Goal: Task Accomplishment & Management: Use online tool/utility

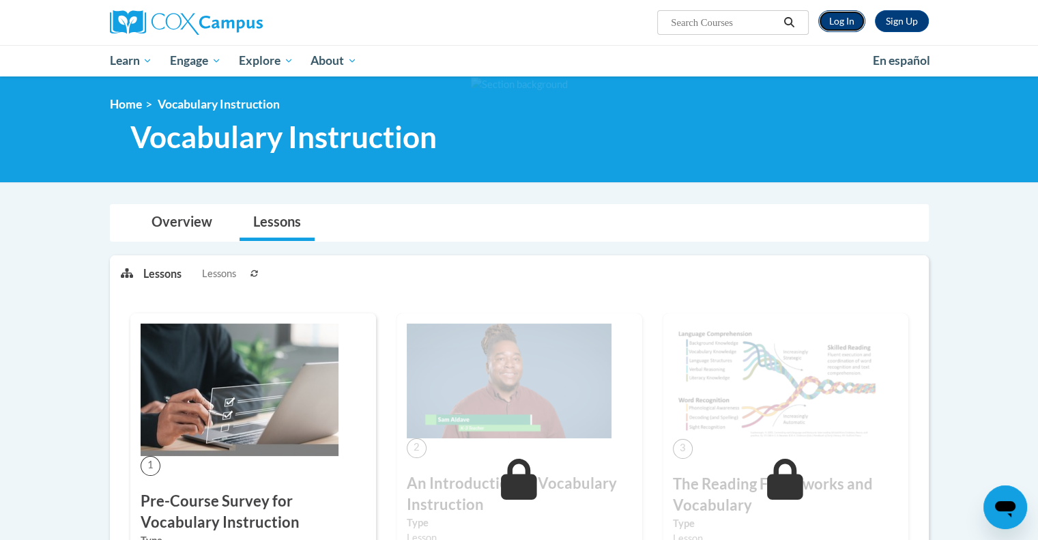
click at [845, 27] on link "Log In" at bounding box center [841, 21] width 47 height 22
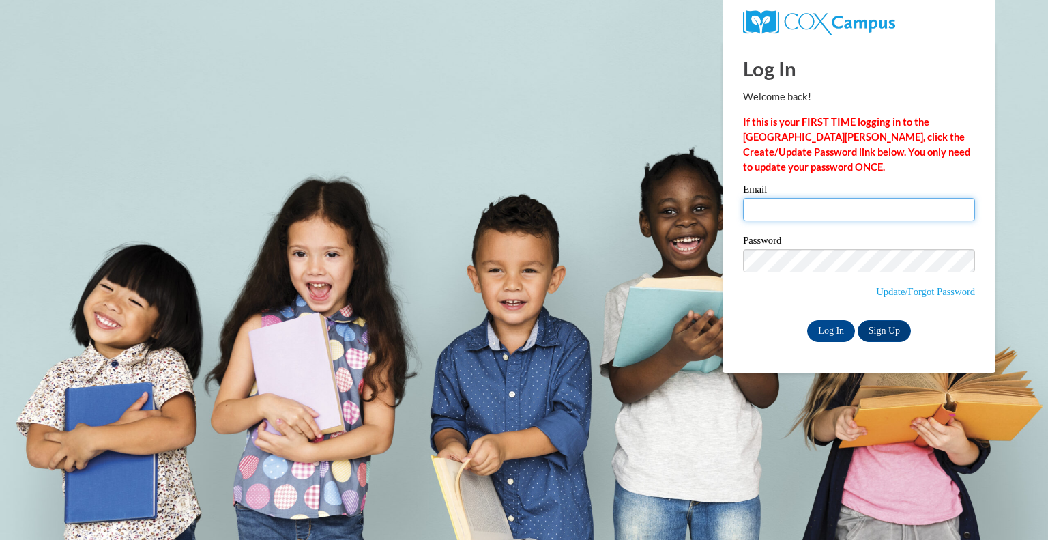
click at [775, 216] on input "Email" at bounding box center [859, 209] width 232 height 23
type input "pongratz.mar@bristol.k12.wi.us"
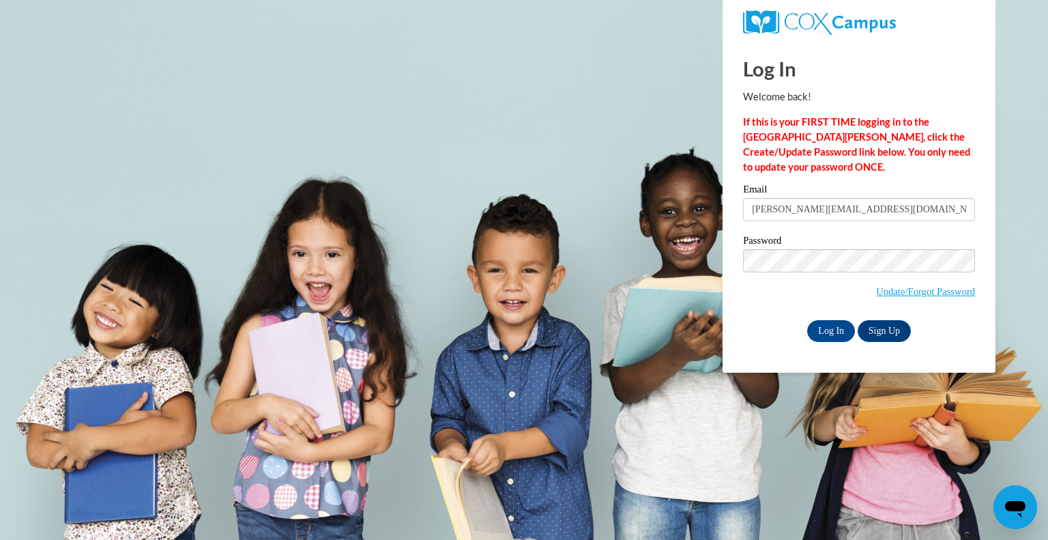
click at [845, 239] on label "Password" at bounding box center [859, 242] width 232 height 14
click at [832, 337] on input "Log In" at bounding box center [831, 331] width 48 height 22
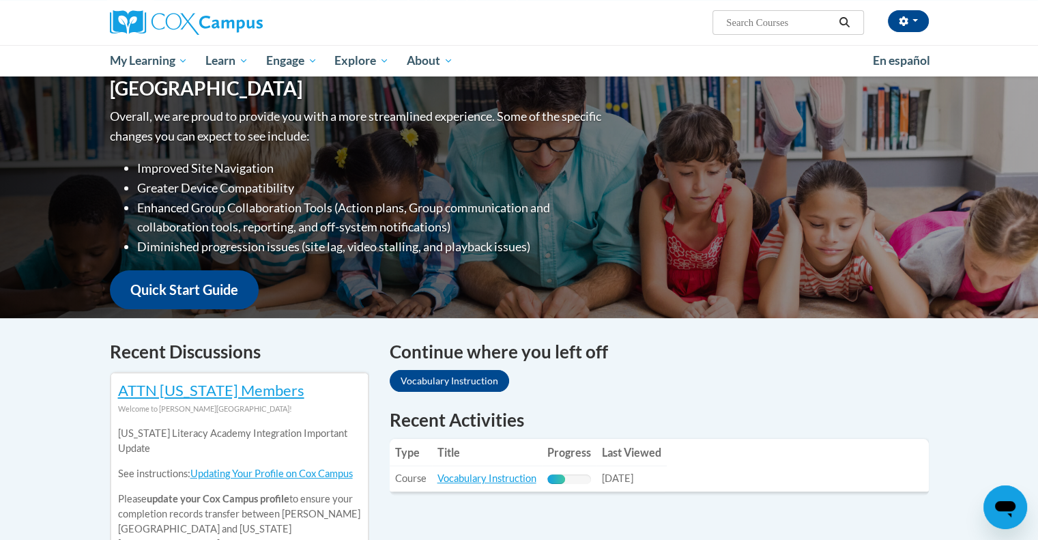
scroll to position [190, 0]
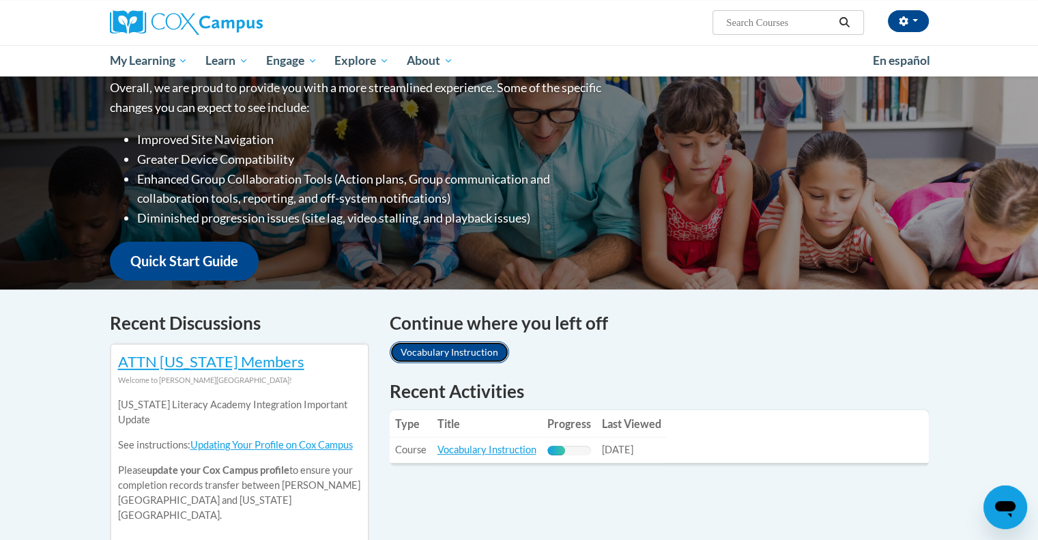
click at [423, 354] on link "Vocabulary Instruction" at bounding box center [449, 352] width 119 height 22
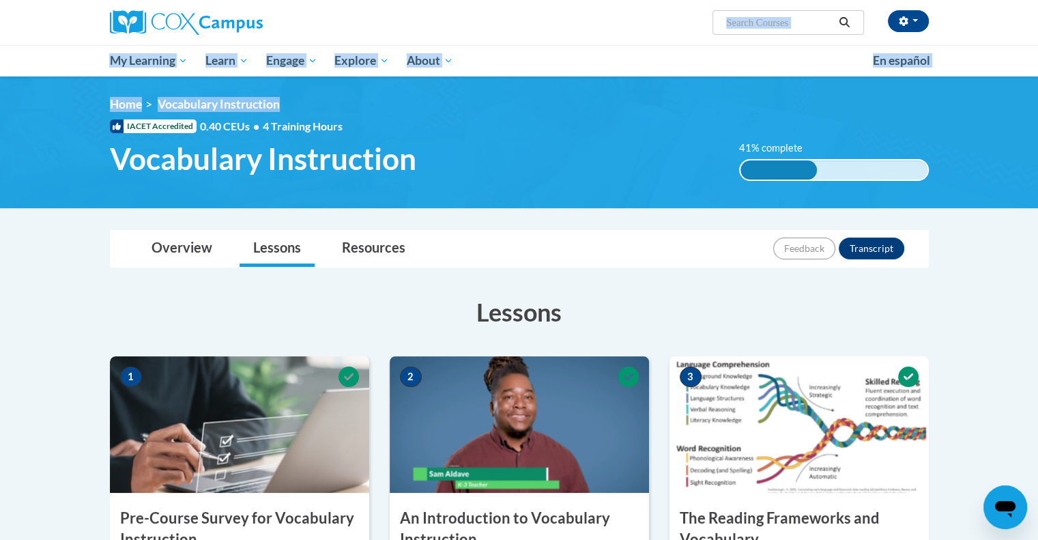
drag, startPoint x: 1037, startPoint y: 27, endPoint x: 1047, endPoint y: 100, distance: 73.7
click at [1037, 100] on html "Maggie Pongratz (America/Chicago UTC-05:00) My Profile Inbox My Transcripts Log…" at bounding box center [519, 270] width 1038 height 540
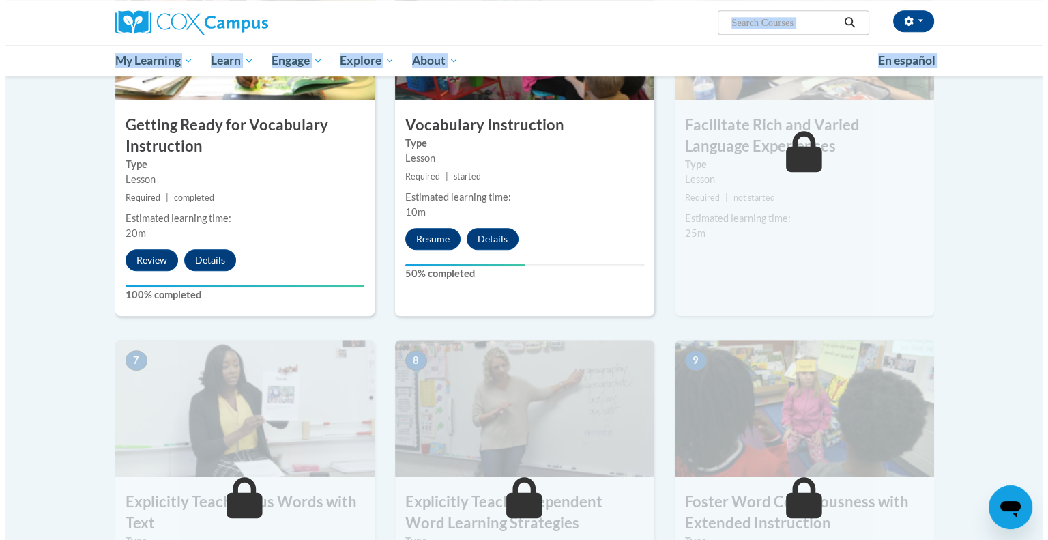
scroll to position [750, 0]
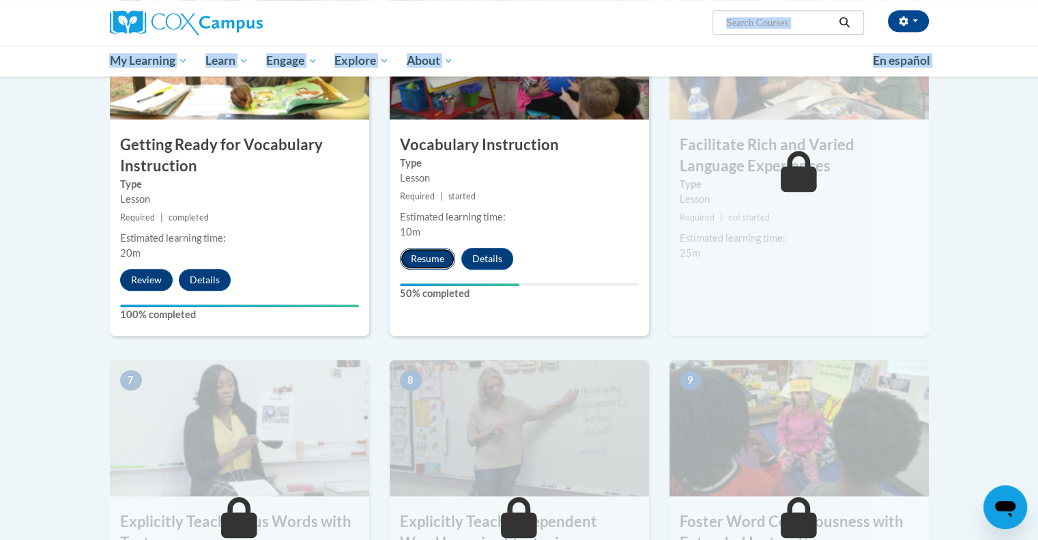
click at [434, 261] on button "Resume" at bounding box center [427, 259] width 55 height 22
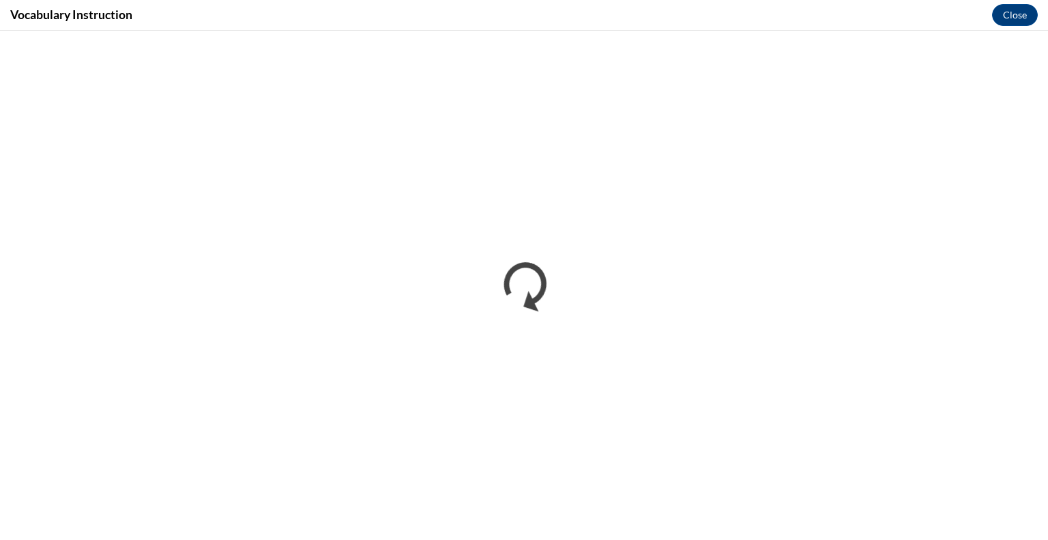
scroll to position [0, 0]
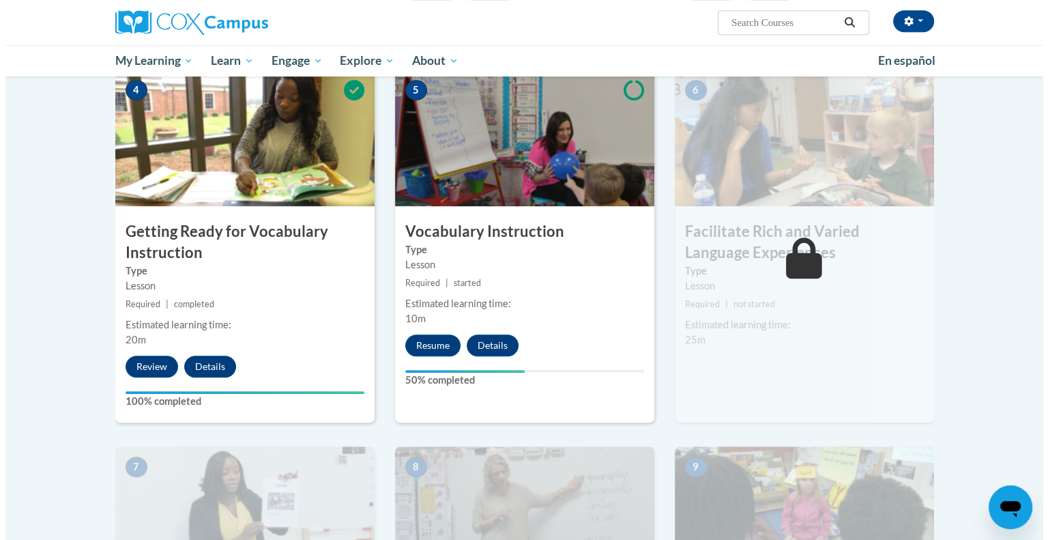
scroll to position [690, 0]
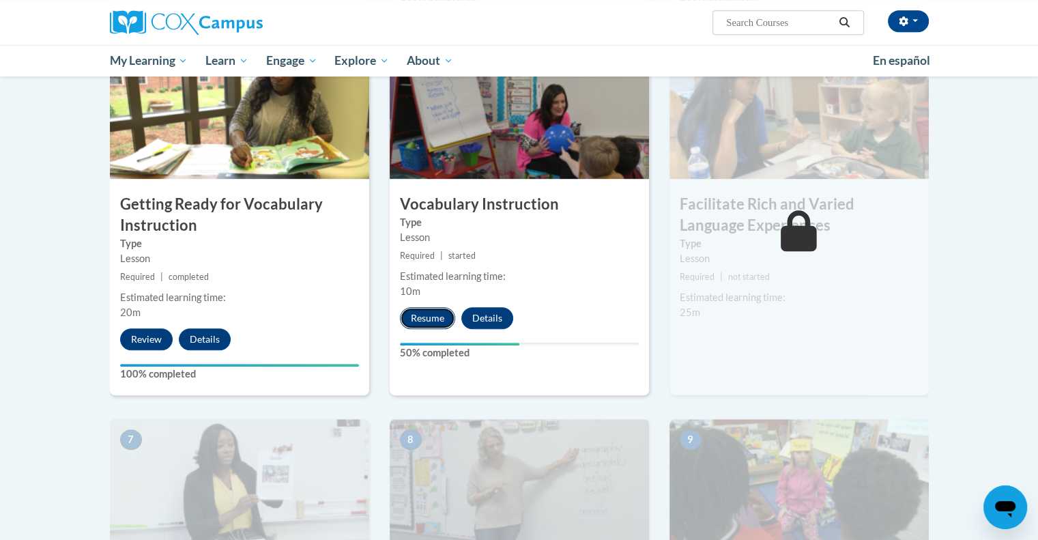
click at [411, 325] on button "Resume" at bounding box center [427, 318] width 55 height 22
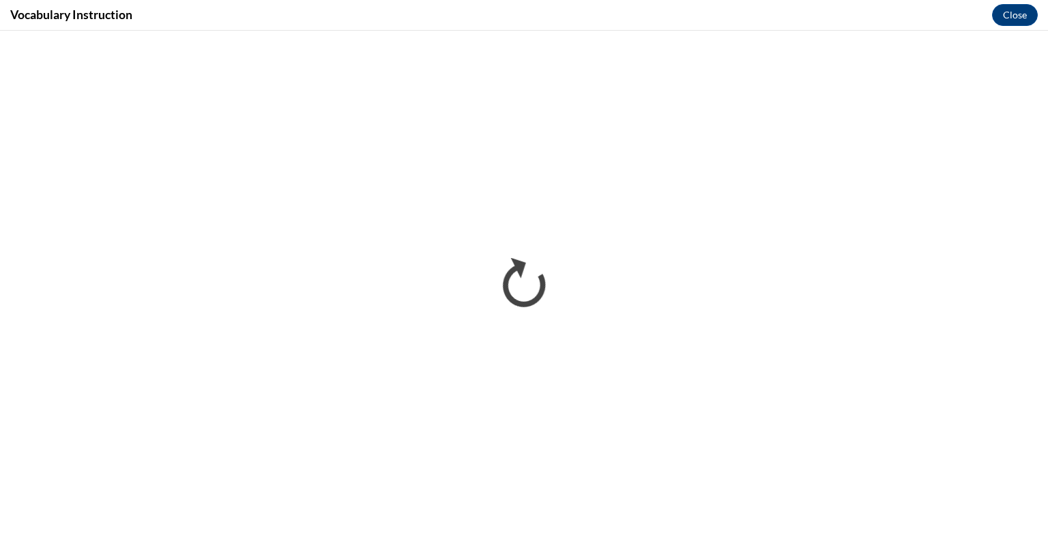
scroll to position [0, 0]
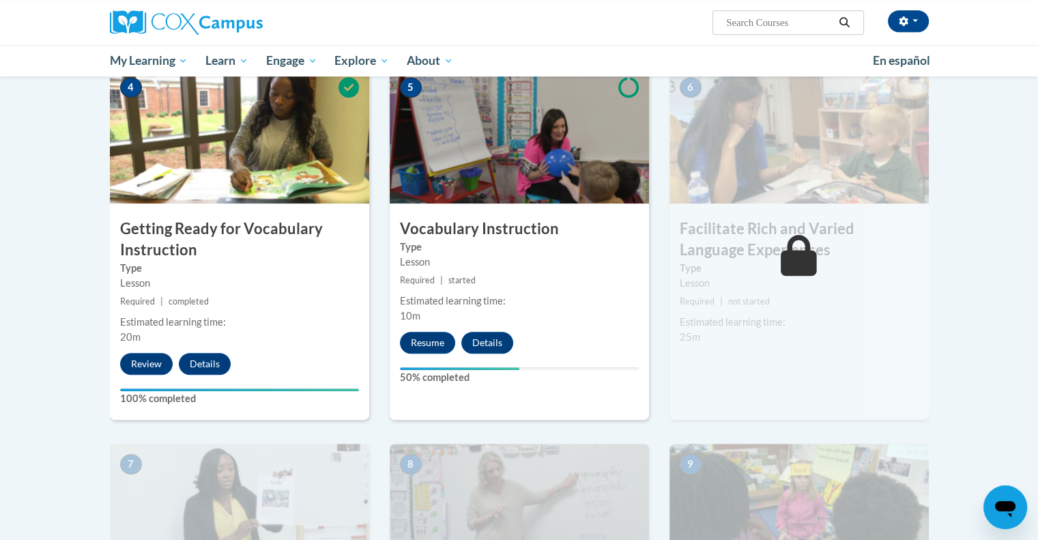
scroll to position [677, 0]
